Goal: Obtain resource: Download file/media

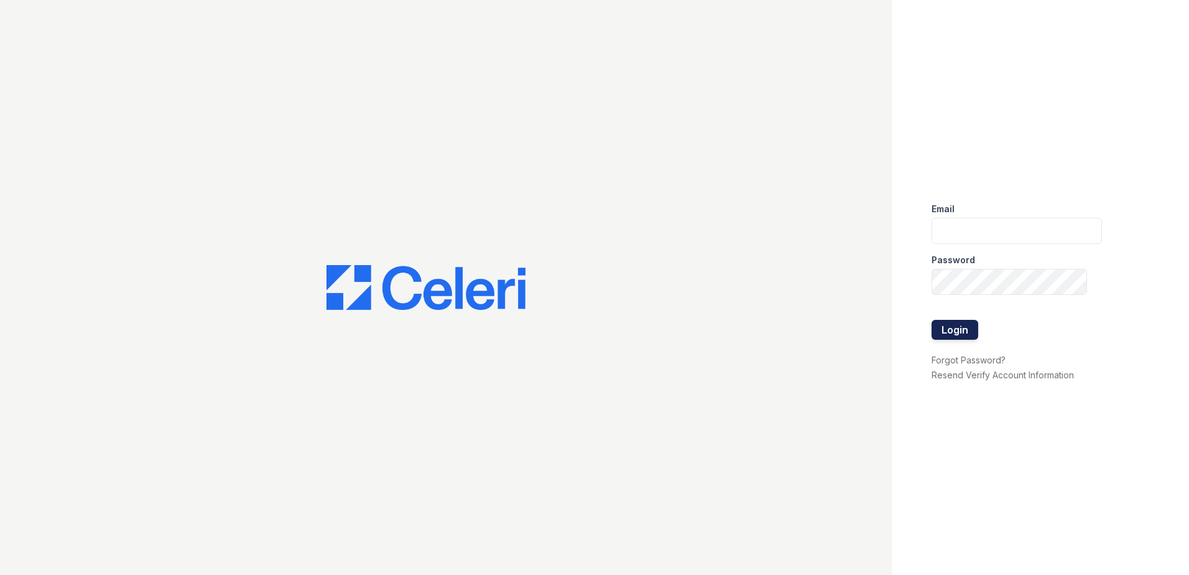
type input "dwallace@willowbridgepc.com"
click at [961, 328] on button "Login" at bounding box center [955, 330] width 47 height 20
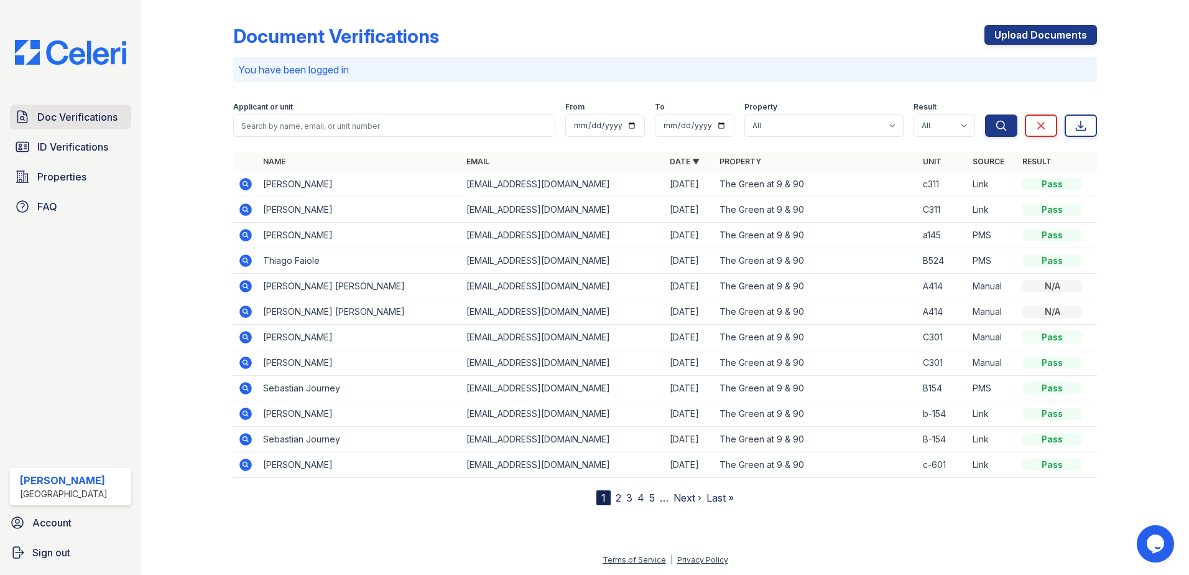
click at [86, 115] on span "Doc Verifications" at bounding box center [77, 116] width 80 height 15
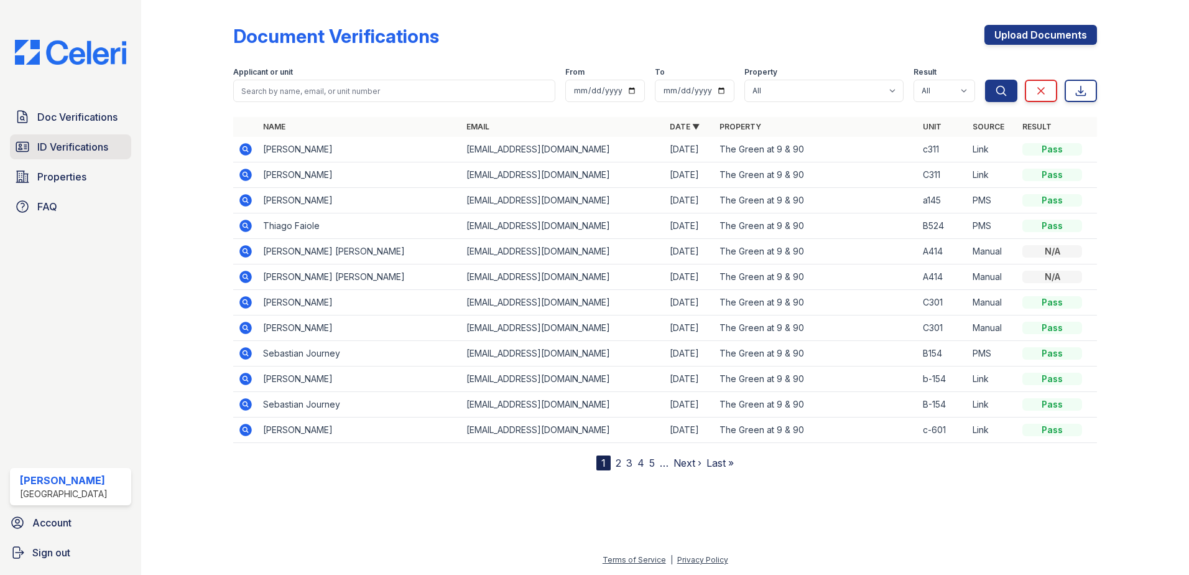
click at [81, 145] on span "ID Verifications" at bounding box center [72, 146] width 71 height 15
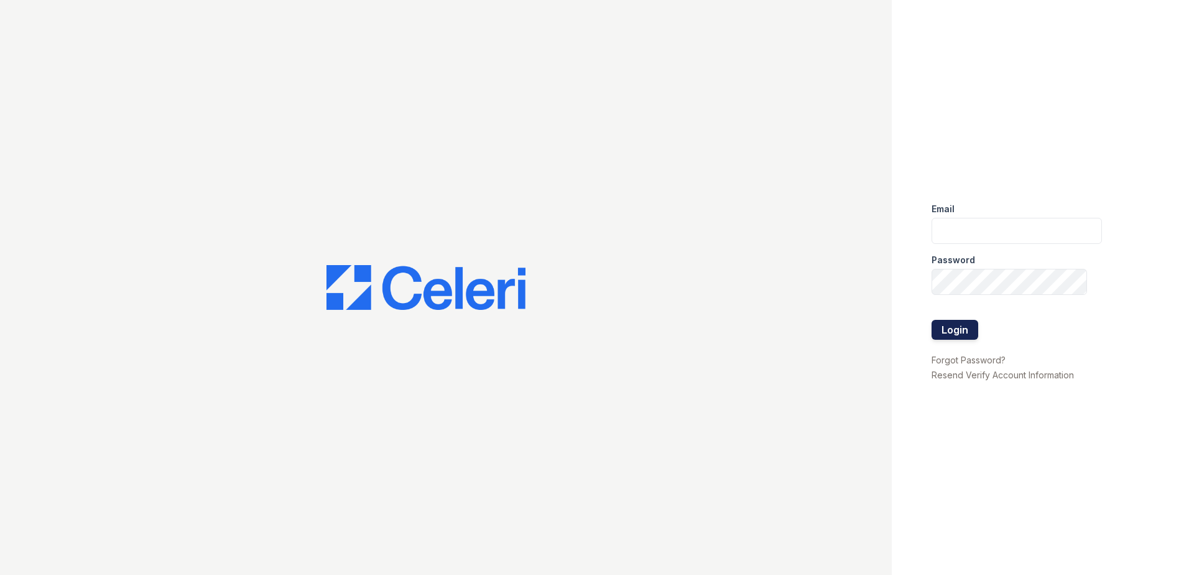
type input "dwallace@willowbridgepc.com"
click at [957, 332] on button "Login" at bounding box center [955, 330] width 47 height 20
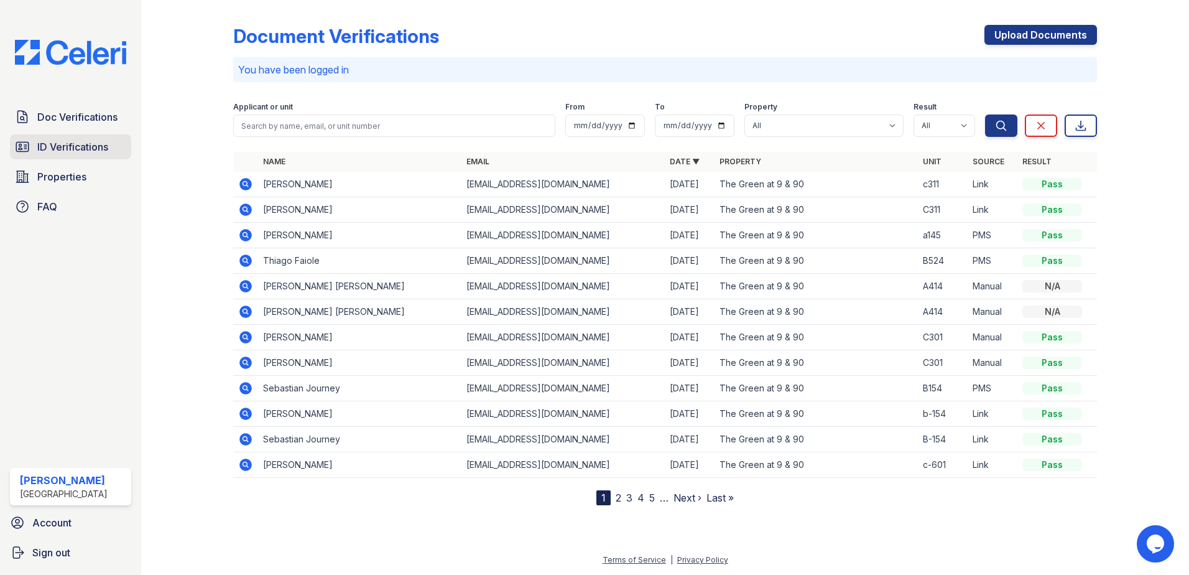
click at [54, 150] on span "ID Verifications" at bounding box center [72, 146] width 71 height 15
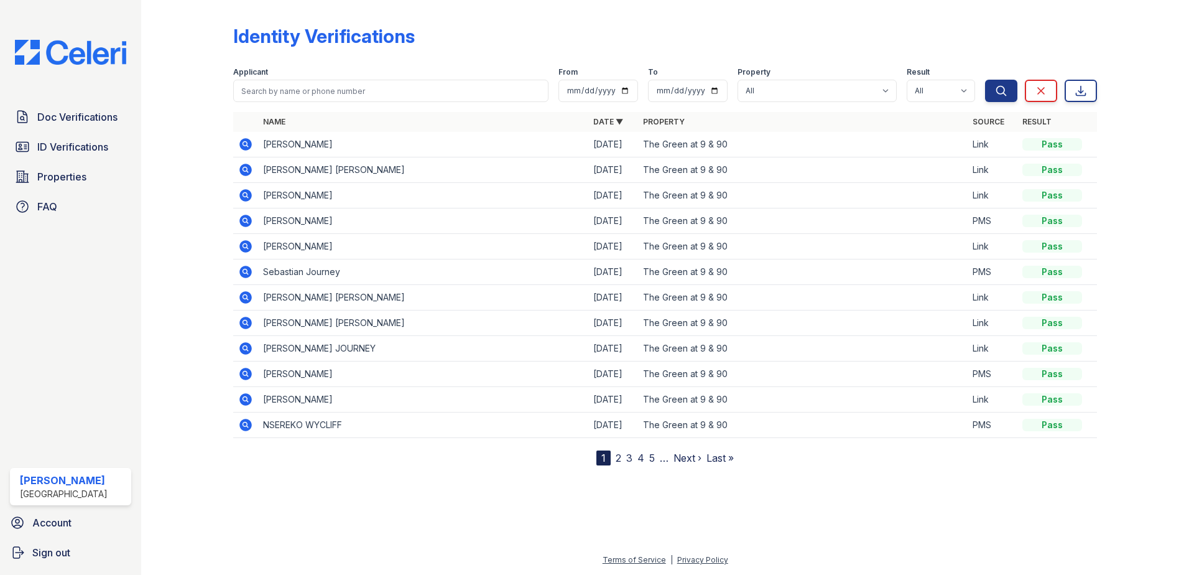
click at [245, 345] on icon at bounding box center [245, 348] width 15 height 15
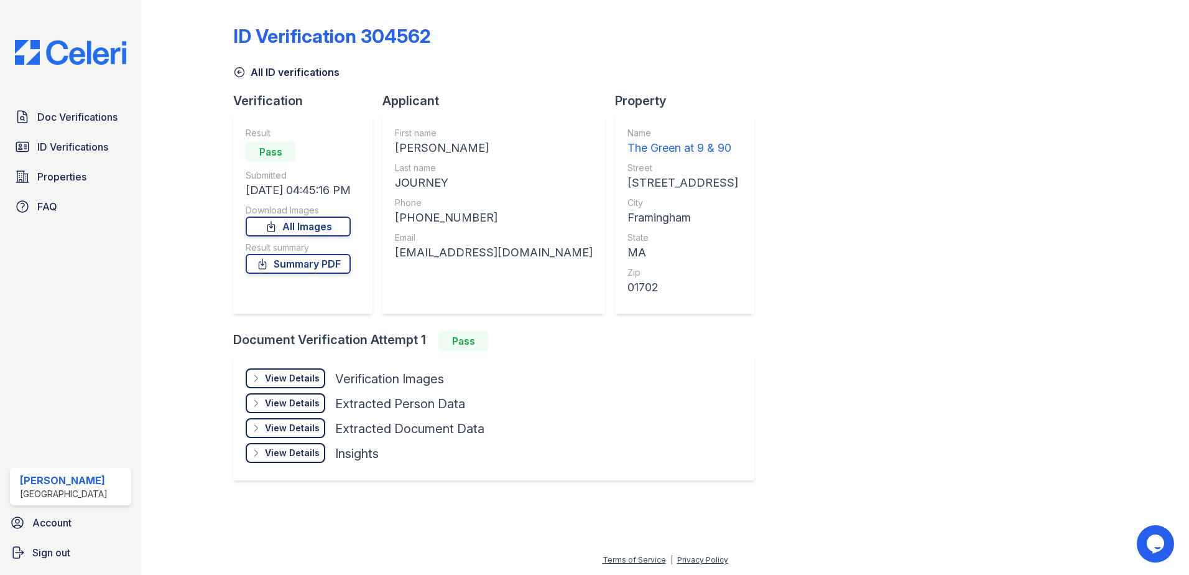
click at [295, 371] on div "View Details Details" at bounding box center [286, 378] width 80 height 20
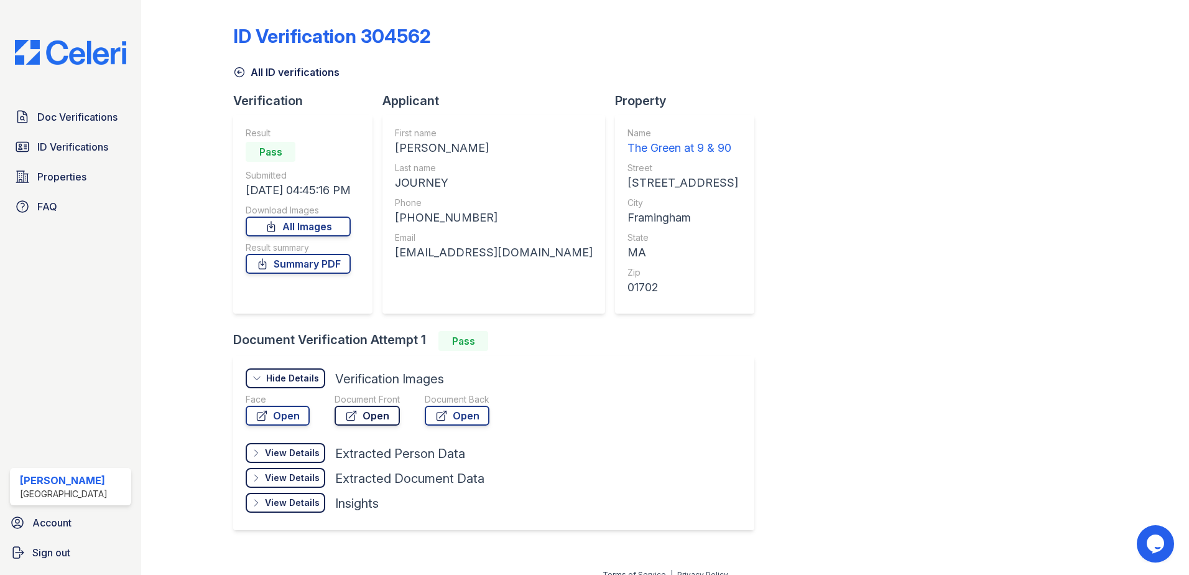
click at [361, 420] on link "Open" at bounding box center [367, 416] width 65 height 20
click at [83, 114] on span "Doc Verifications" at bounding box center [77, 116] width 80 height 15
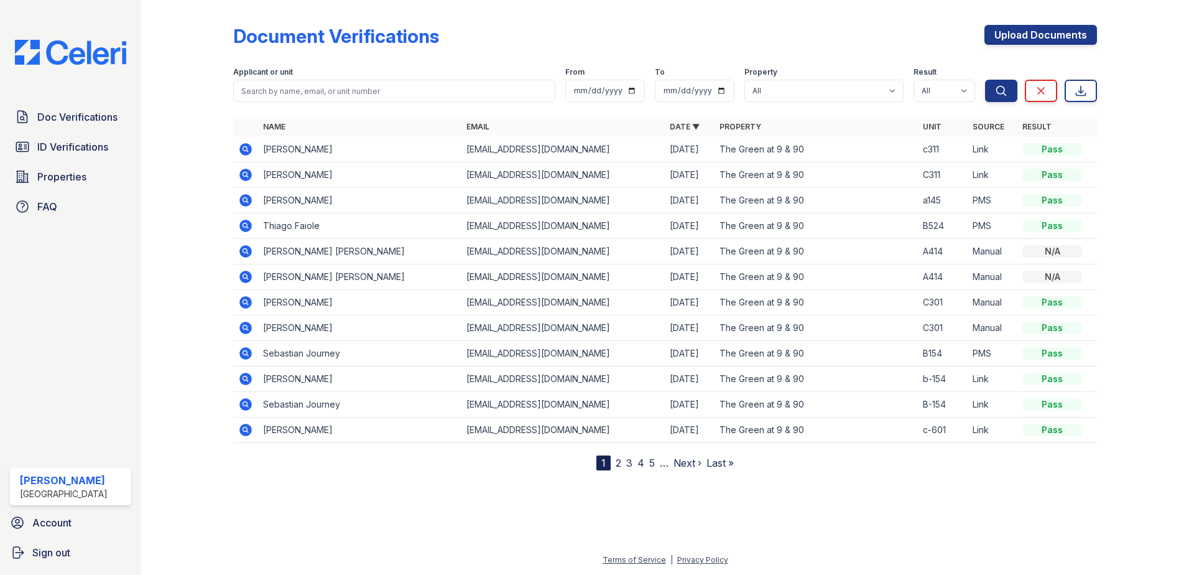
click at [248, 351] on icon at bounding box center [245, 353] width 15 height 15
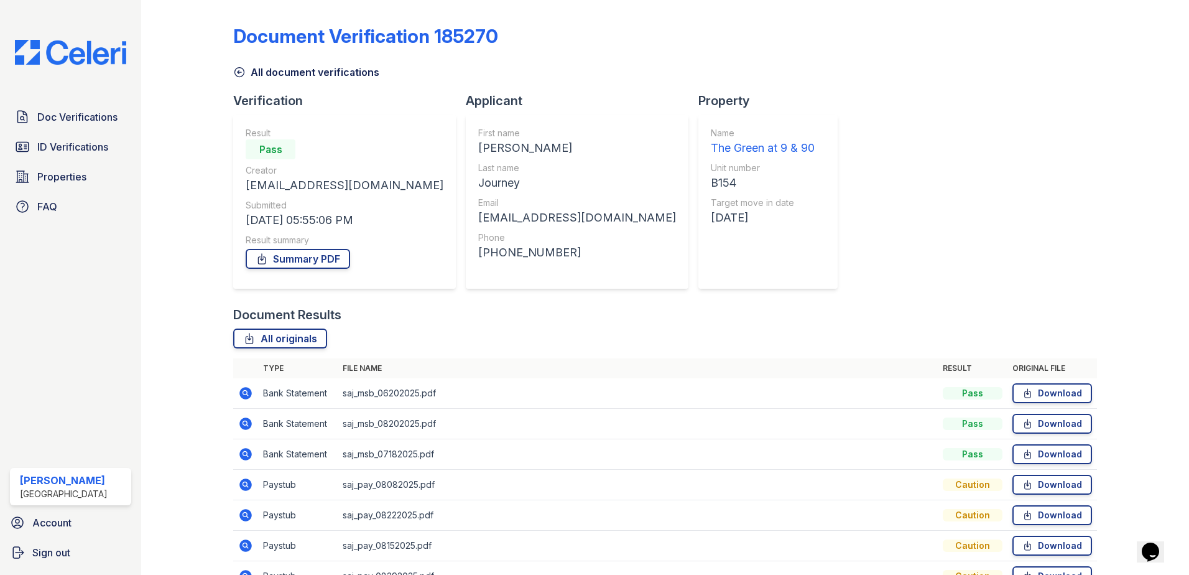
scroll to position [62, 0]
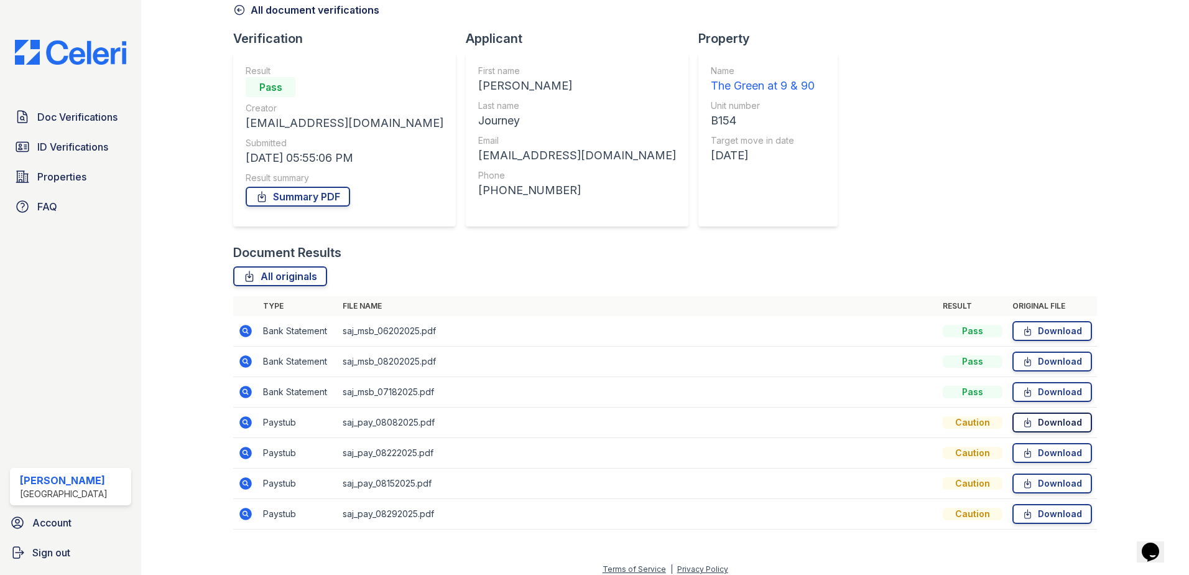
click at [1033, 424] on link "Download" at bounding box center [1053, 422] width 80 height 20
click at [1037, 453] on link "Download" at bounding box center [1053, 453] width 80 height 20
click at [1023, 480] on icon at bounding box center [1028, 483] width 11 height 12
click at [77, 146] on span "ID Verifications" at bounding box center [72, 146] width 71 height 15
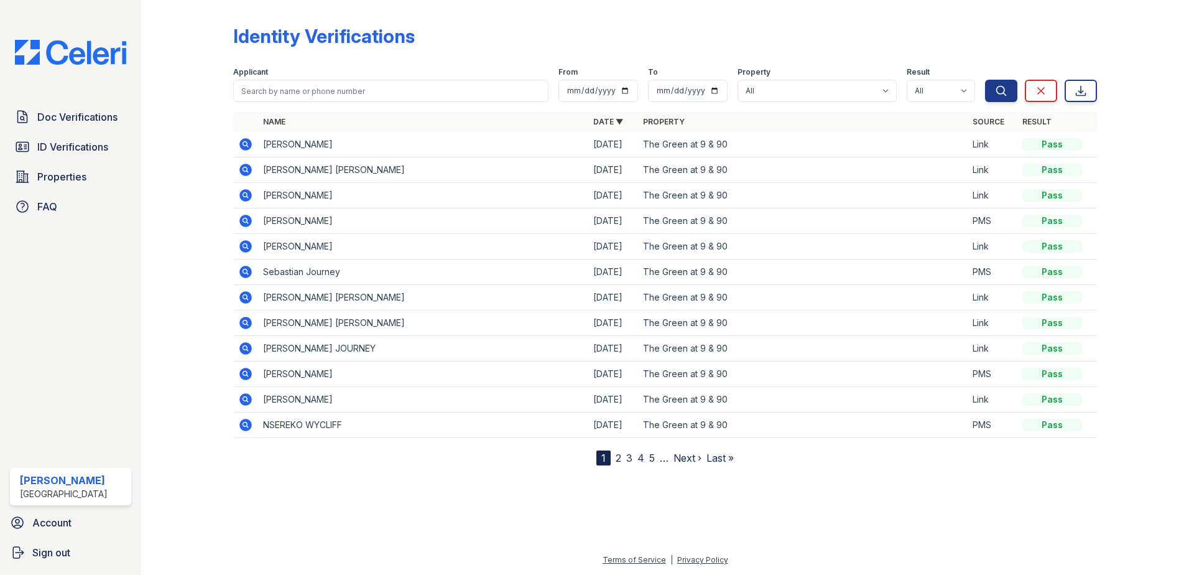
click at [240, 291] on icon at bounding box center [245, 297] width 15 height 15
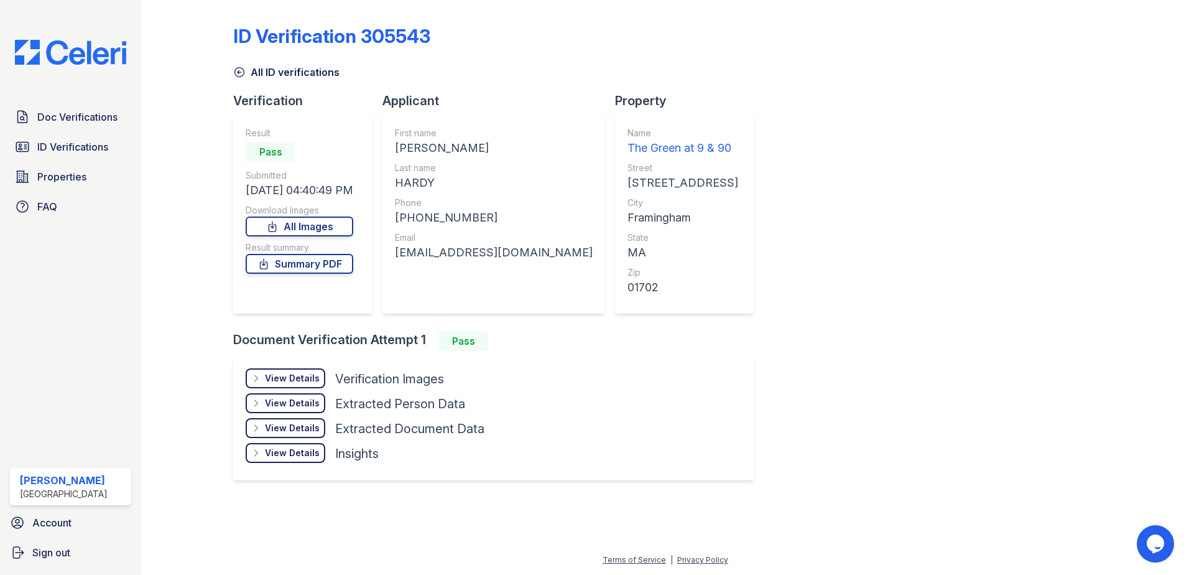
click at [312, 377] on div "View Details" at bounding box center [292, 378] width 55 height 12
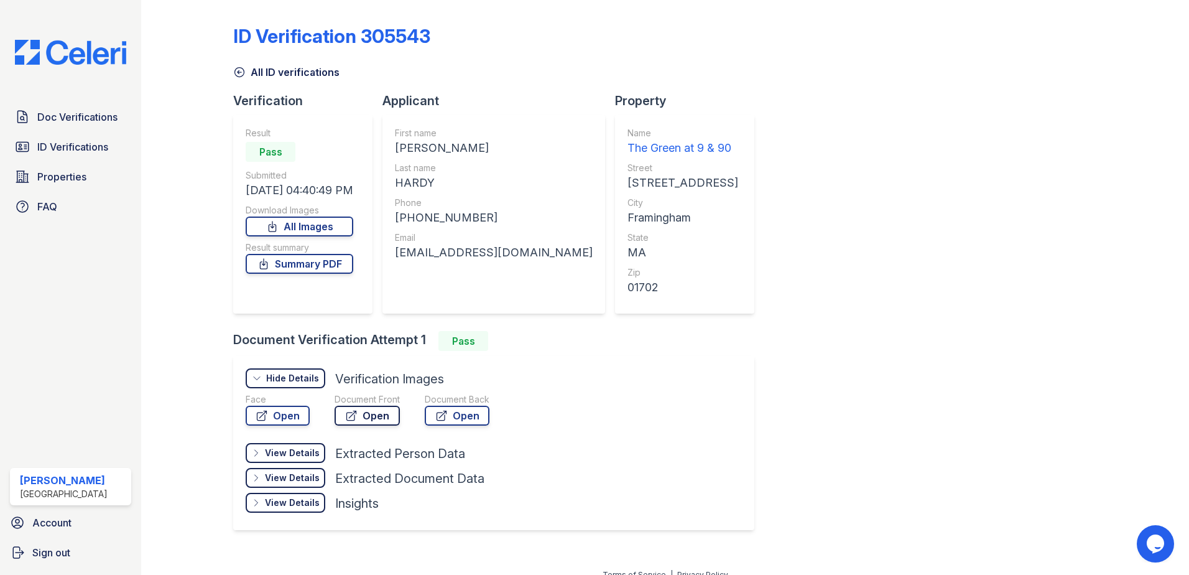
click at [361, 417] on link "Open" at bounding box center [367, 416] width 65 height 20
click at [60, 123] on span "Doc Verifications" at bounding box center [77, 116] width 80 height 15
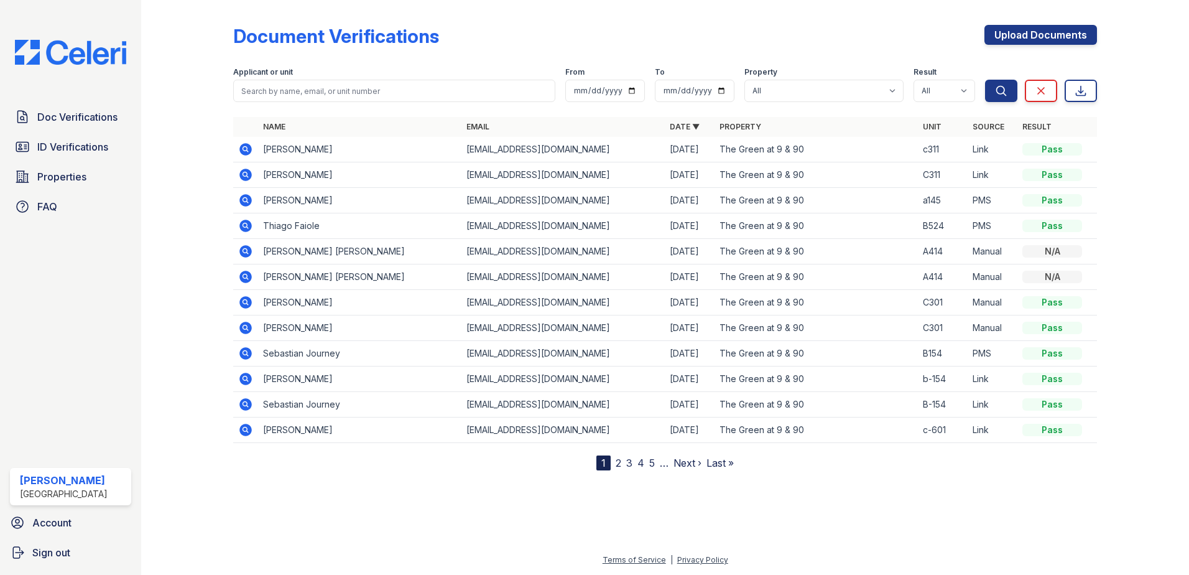
click at [249, 376] on icon at bounding box center [246, 379] width 12 height 12
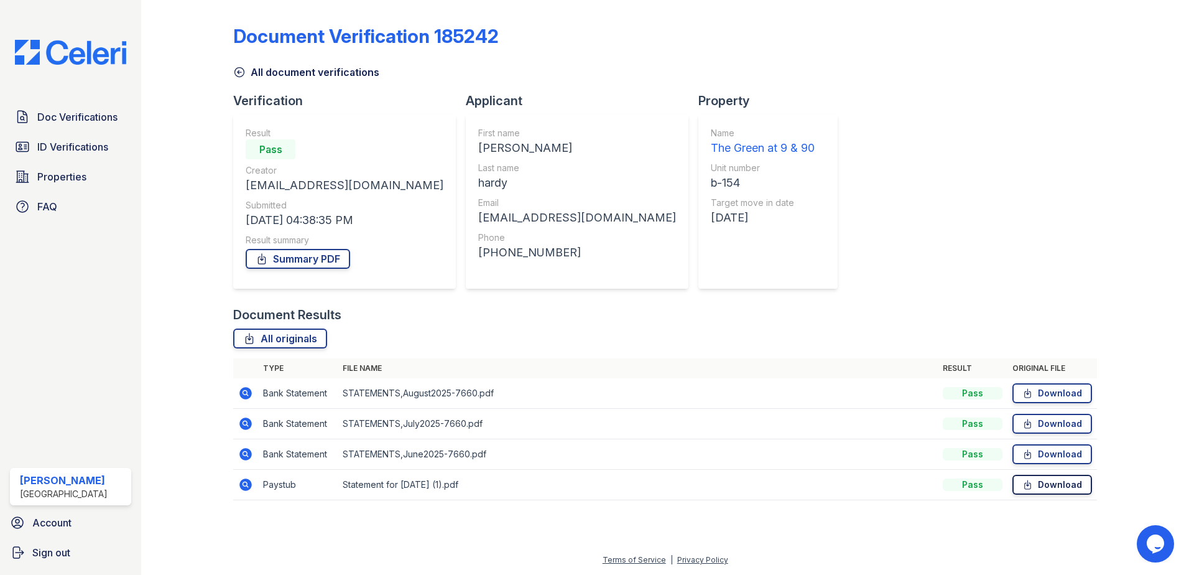
click at [1074, 484] on link "Download" at bounding box center [1053, 485] width 80 height 20
